Goal: Information Seeking & Learning: Find specific fact

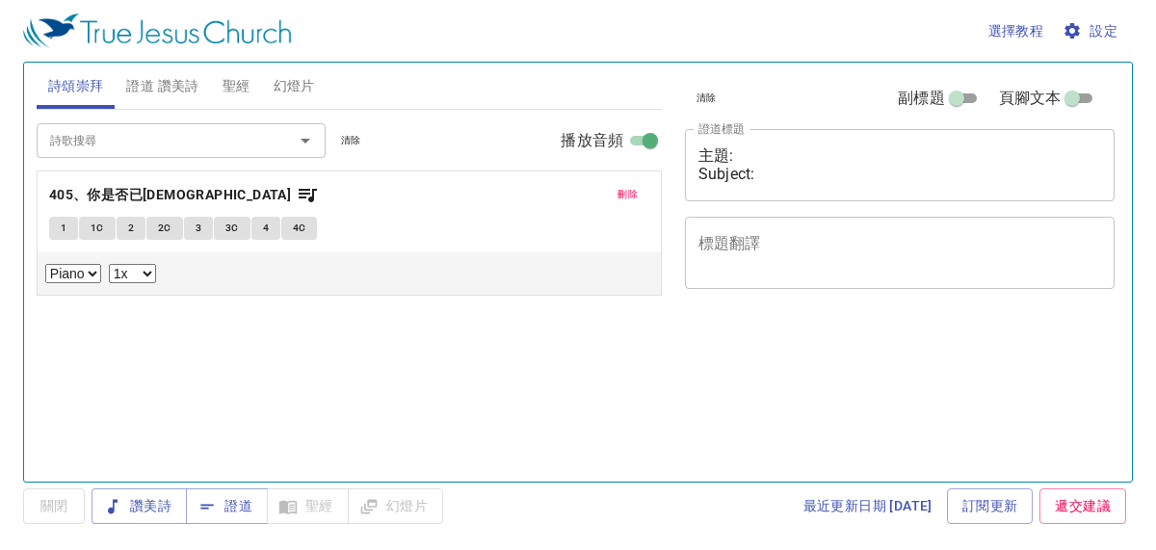
select select "1"
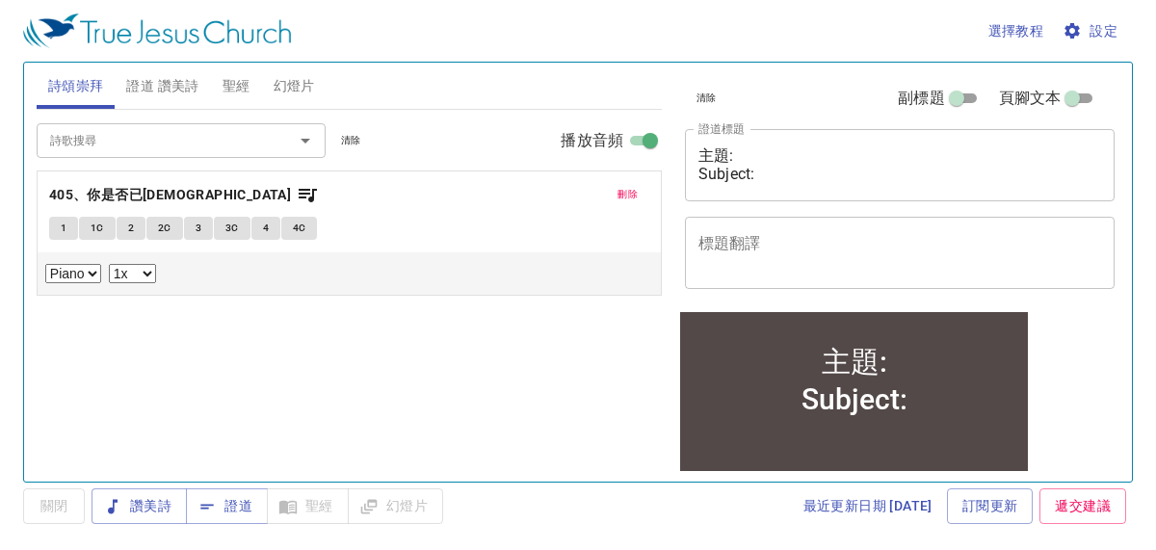
click at [236, 92] on span "聖經" at bounding box center [236, 86] width 28 height 24
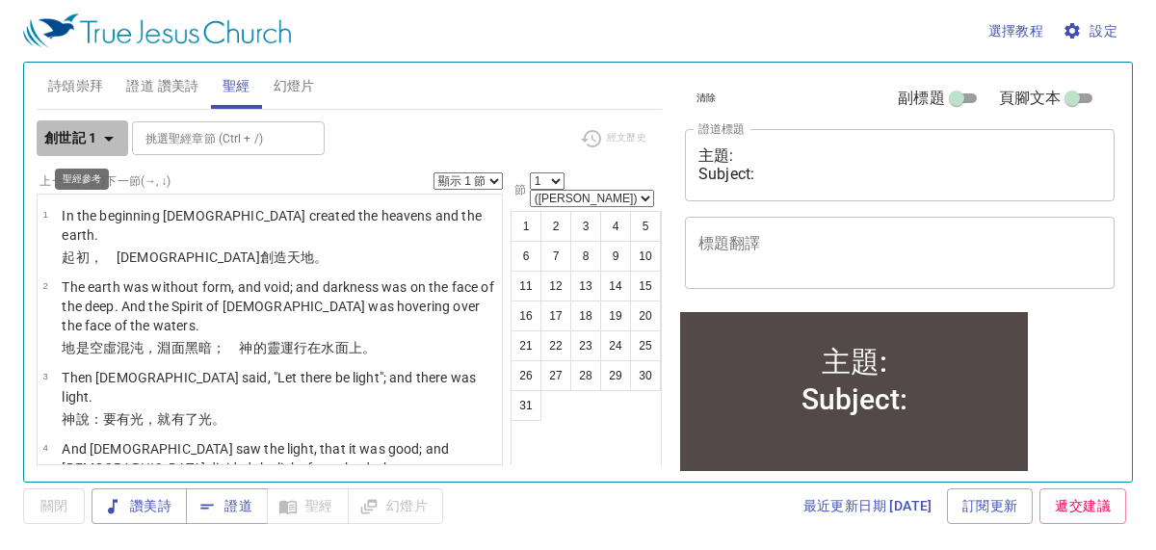
click at [112, 133] on icon "button" at bounding box center [108, 138] width 23 height 23
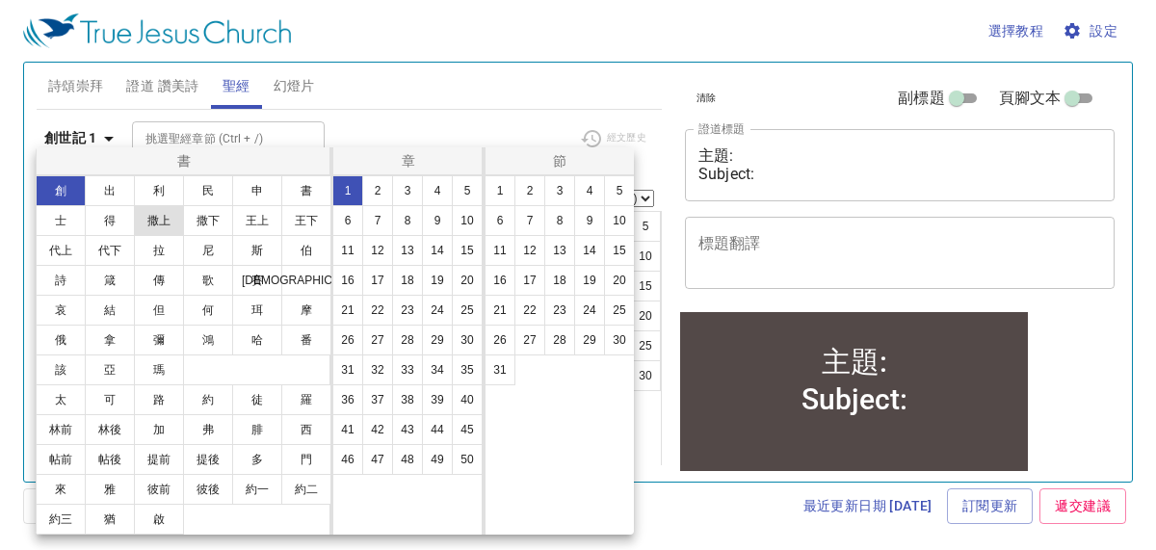
click at [158, 220] on button "撒上" at bounding box center [159, 220] width 50 height 31
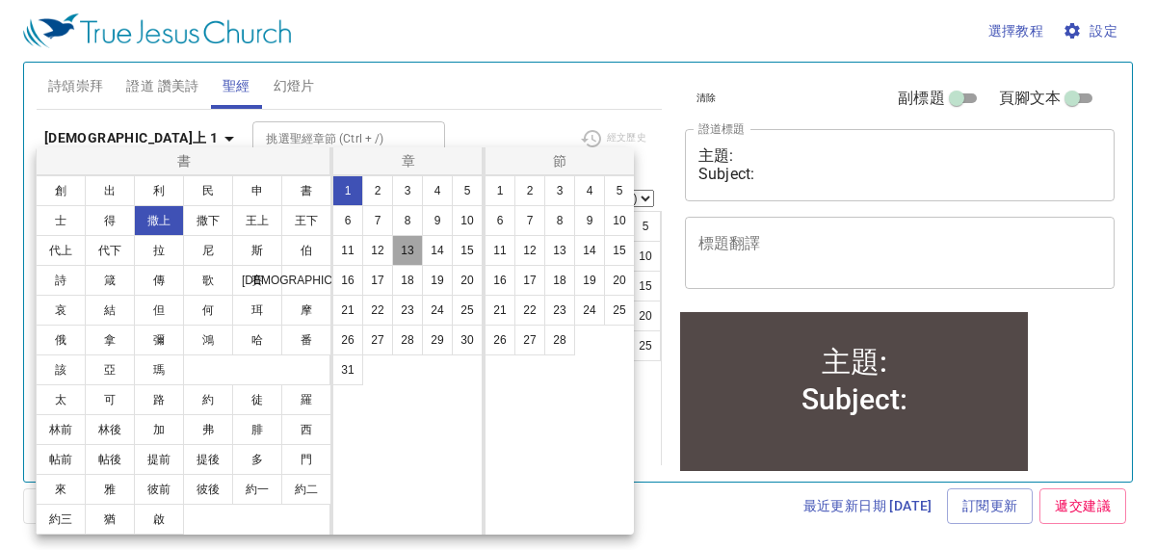
click at [403, 253] on button "13" at bounding box center [407, 250] width 31 height 31
click at [612, 196] on button "5" at bounding box center [619, 190] width 31 height 31
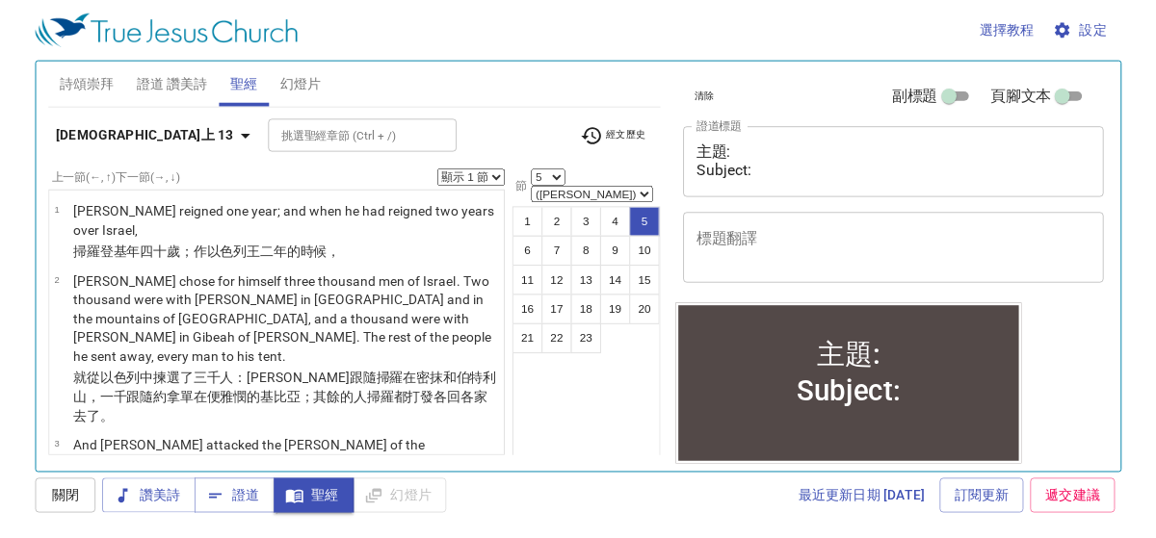
scroll to position [337, 0]
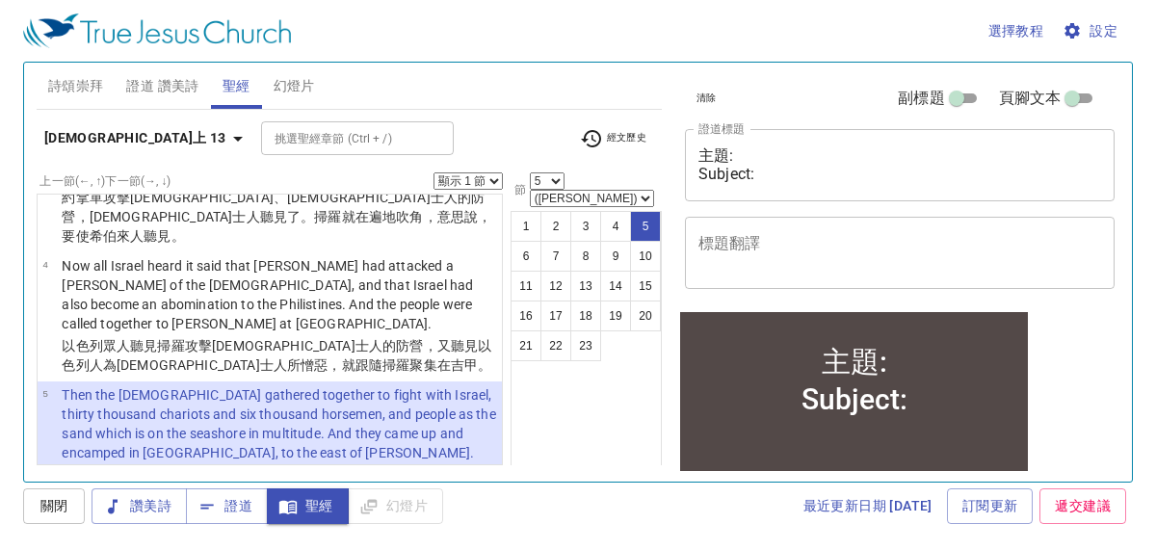
click at [496, 54] on div "選擇教程 設定" at bounding box center [574, 31] width 1102 height 62
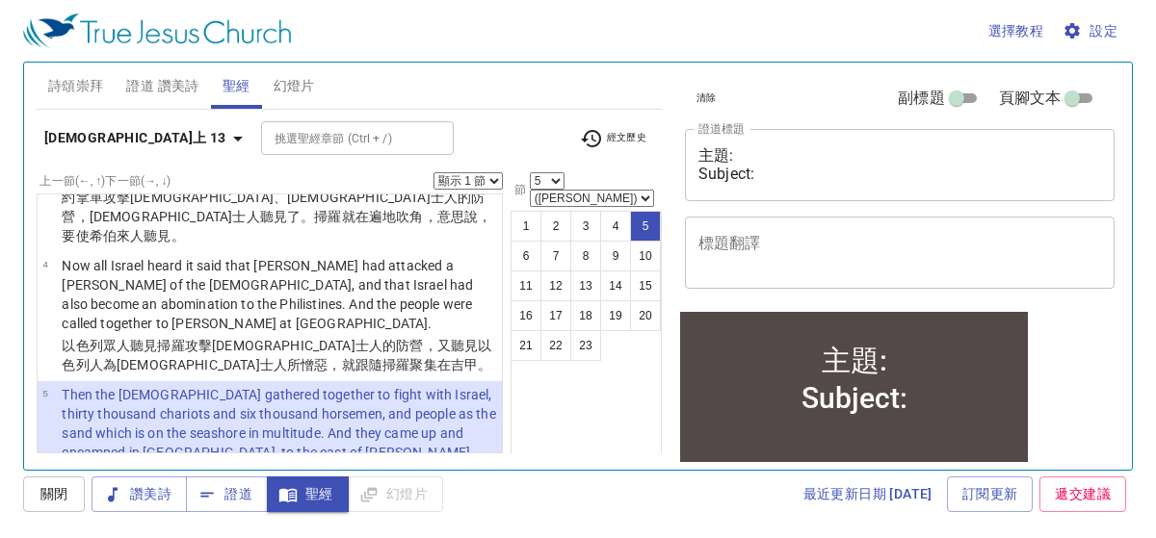
click at [543, 21] on div "選擇教程 設定" at bounding box center [574, 31] width 1102 height 62
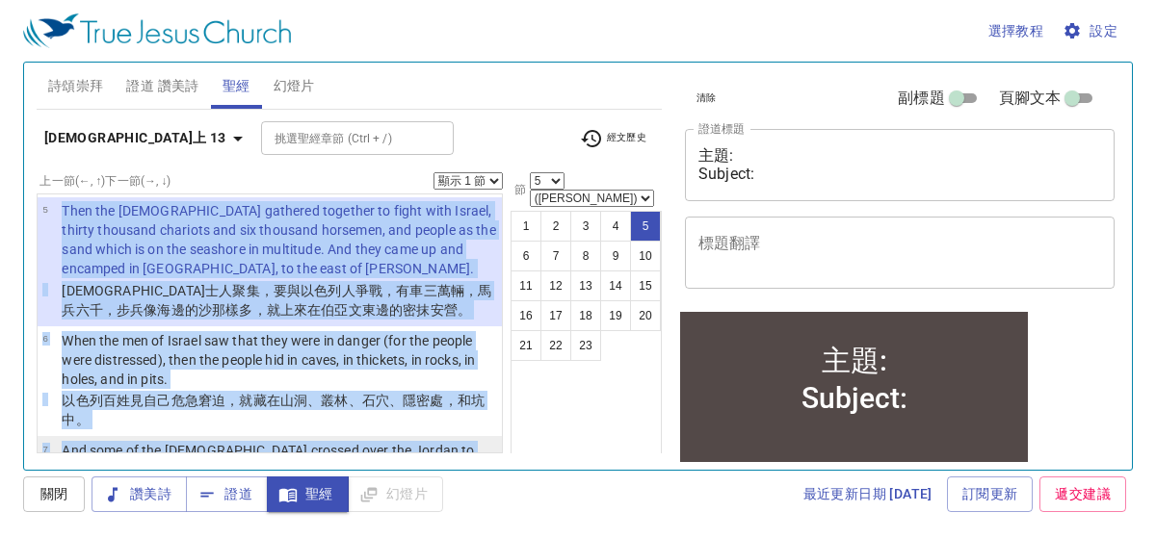
scroll to position [581, 0]
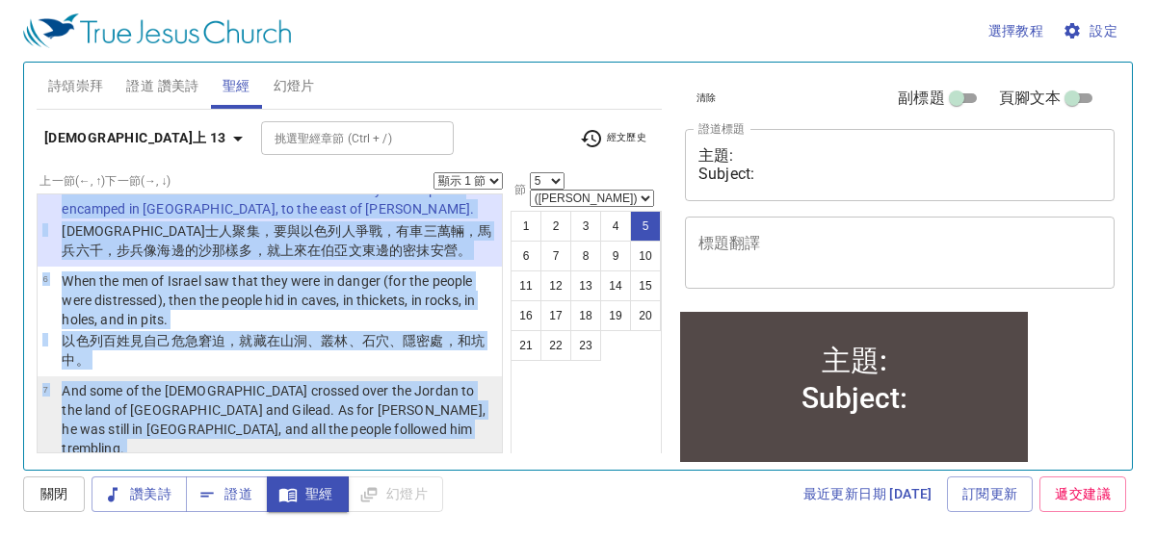
drag, startPoint x: 58, startPoint y: 273, endPoint x: 203, endPoint y: 364, distance: 171.8
click at [203, 364] on ul "1 [PERSON_NAME] reigned one year; and when he had reigned two years over Israel…" at bounding box center [270, 324] width 466 height 260
copy ul "Then the [DEMOGRAPHIC_DATA] gathered together to fight with Israel, thirty thou…"
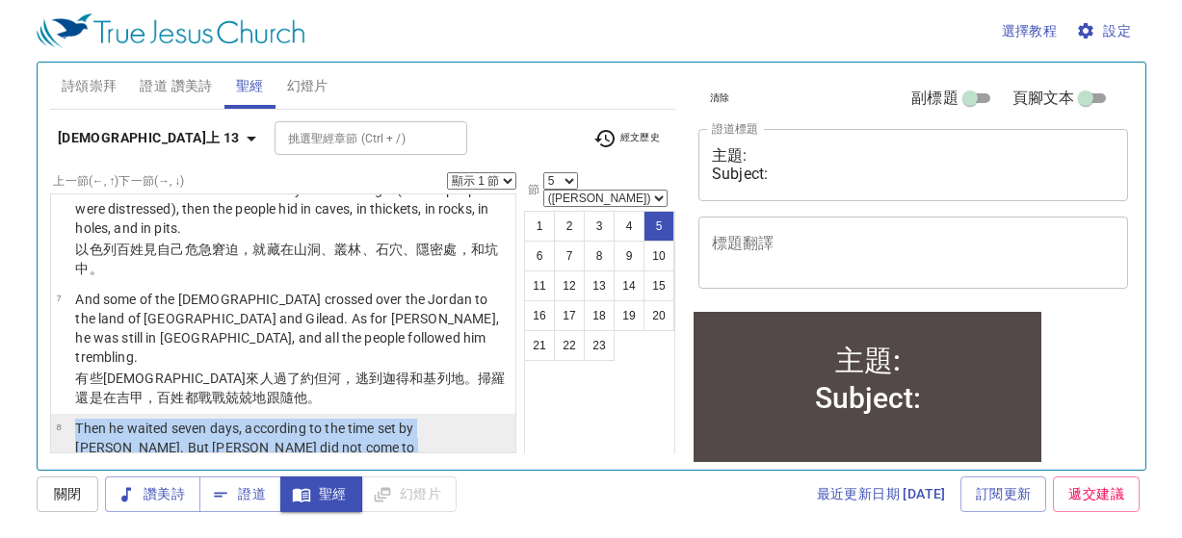
scroll to position [770, 0]
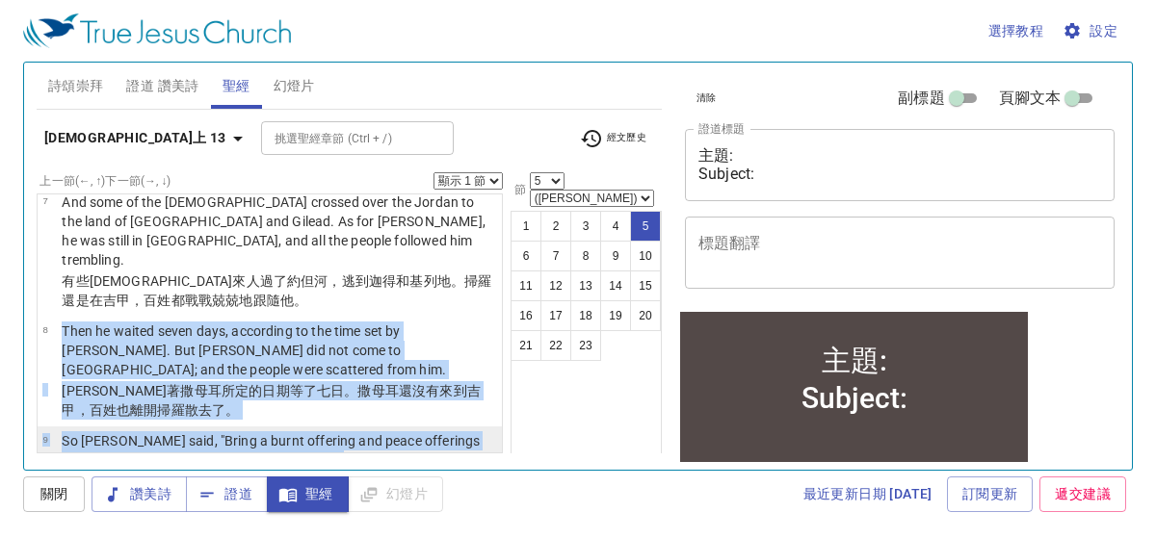
drag, startPoint x: 62, startPoint y: 381, endPoint x: 407, endPoint y: 350, distance: 347.2
click at [407, 350] on ul "1 [PERSON_NAME] reigned one year; and when he had reigned two years over Israel…" at bounding box center [270, 324] width 466 height 260
copy ul "Then he waited seven days, according to the time set by [PERSON_NAME]. But [PER…"
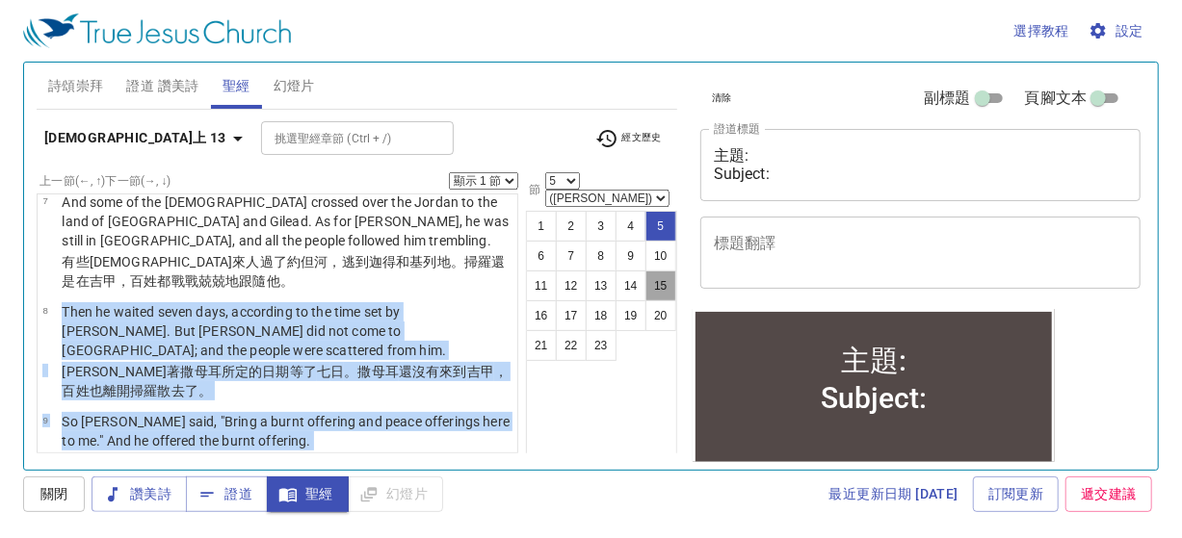
click at [660, 271] on button "15" at bounding box center [660, 286] width 31 height 31
select select "15"
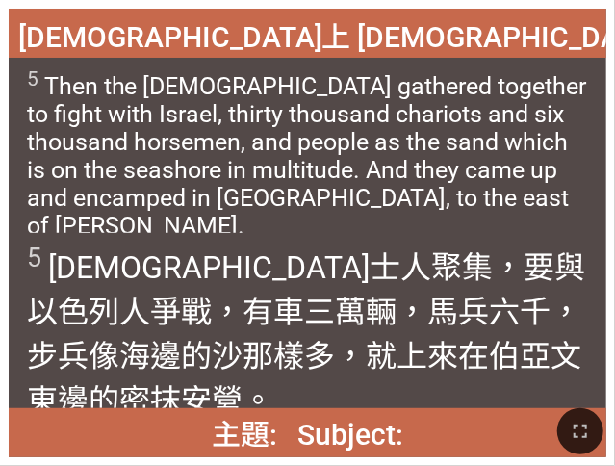
click at [512, 39] on div "撒母耳記上 1 Samuel 13:5" at bounding box center [308, 33] width 598 height 49
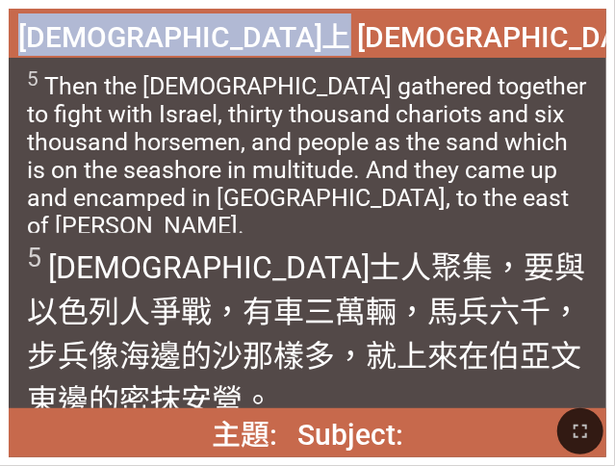
drag, startPoint x: 141, startPoint y: 33, endPoint x: 482, endPoint y: 30, distance: 340.9
click at [482, 30] on div "撒母耳記上 1 Samuel 13:5" at bounding box center [308, 33] width 598 height 49
copy span "撒母耳記上 1 Samuel 13:5"
